Goal: Task Accomplishment & Management: Manage account settings

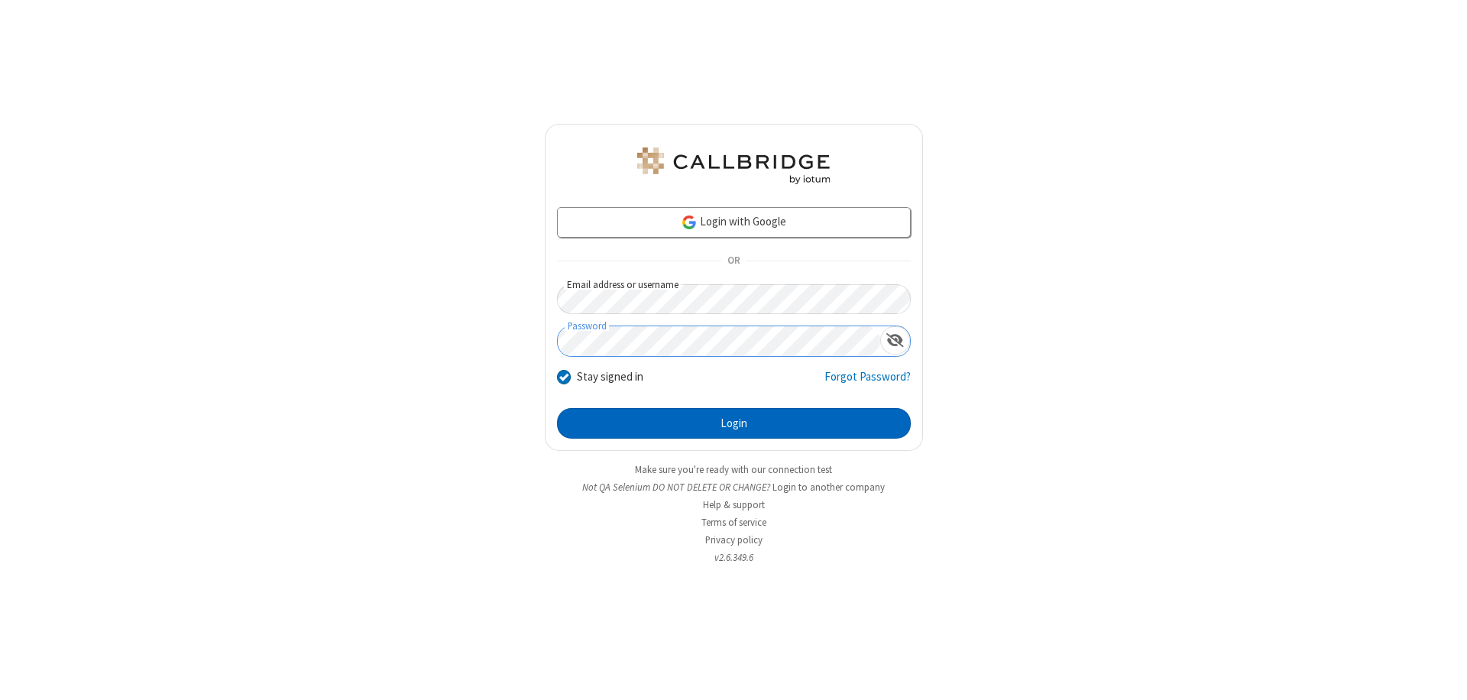
click at [734, 423] on button "Login" at bounding box center [734, 423] width 354 height 31
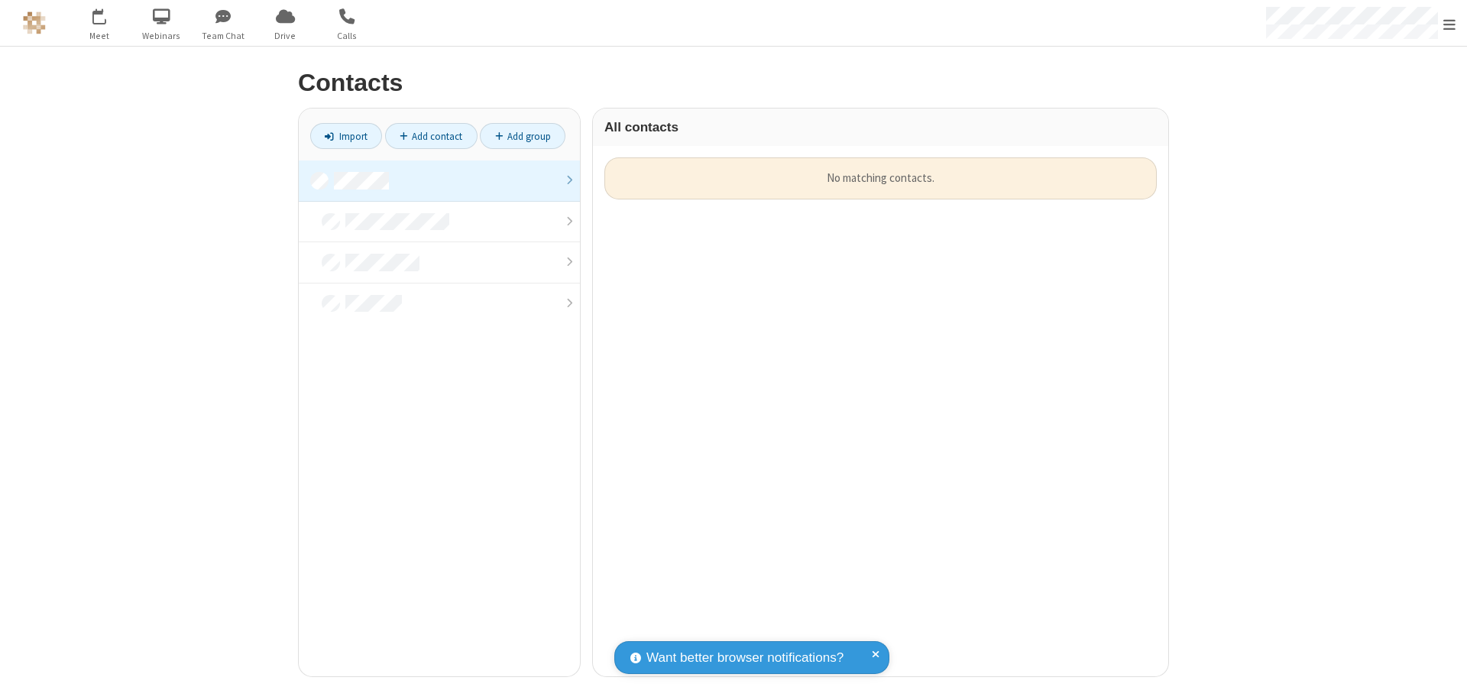
click at [439, 180] on link at bounding box center [439, 180] width 281 height 41
click at [431, 136] on link "Add contact" at bounding box center [431, 136] width 92 height 26
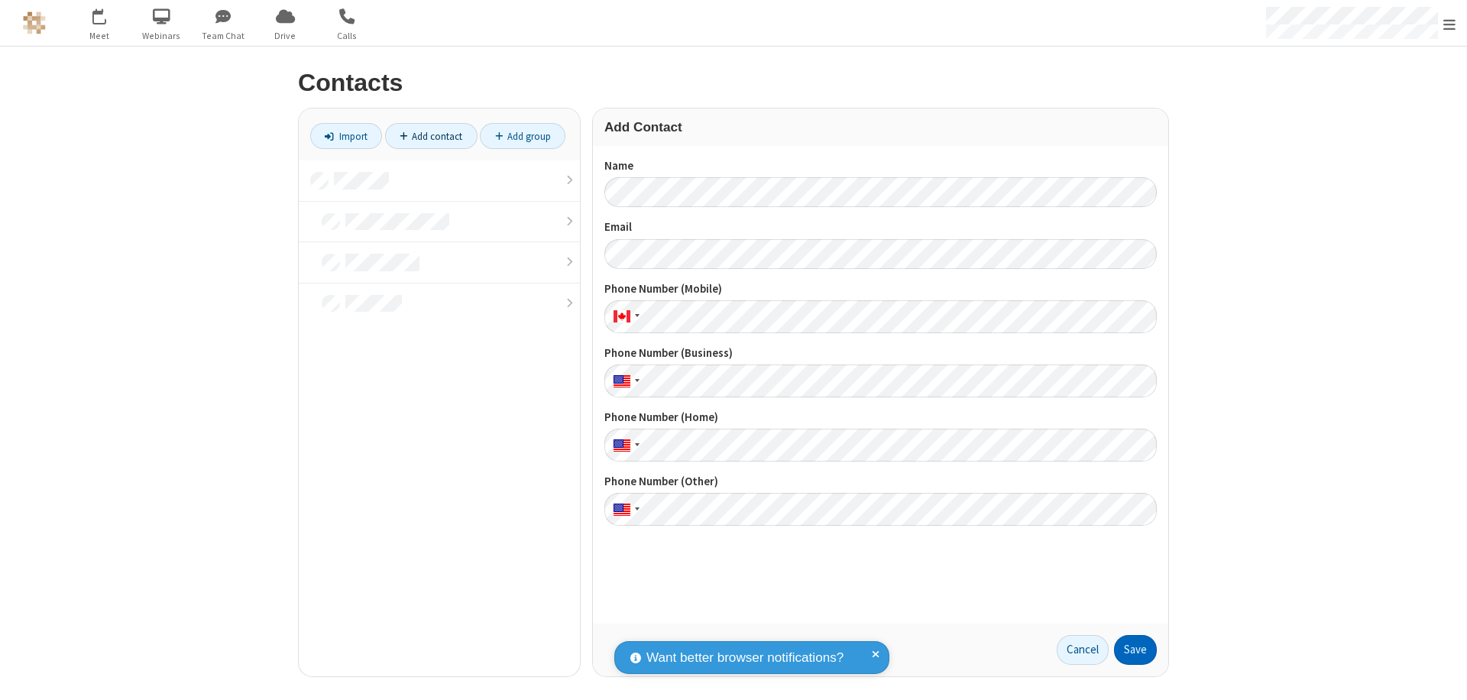
click at [1136, 650] on button "Save" at bounding box center [1135, 650] width 43 height 31
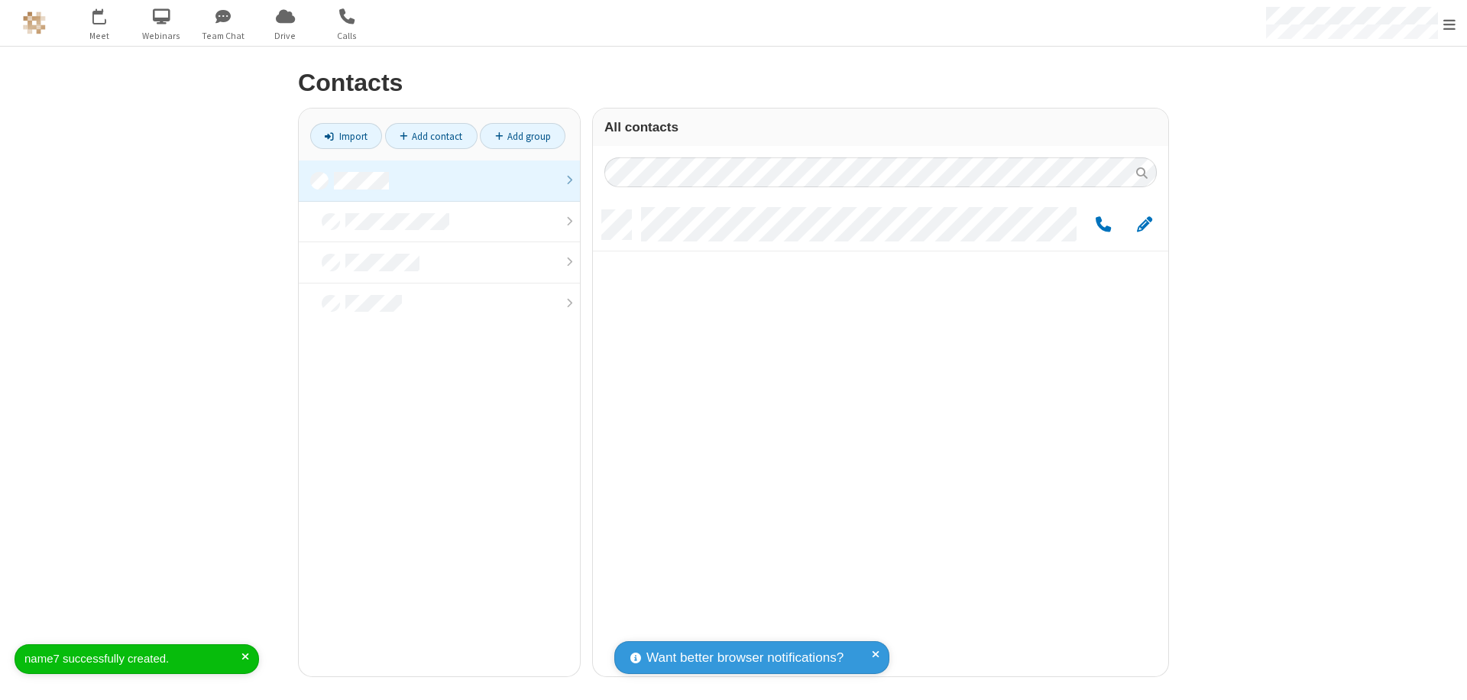
scroll to position [466, 564]
